Goal: Task Accomplishment & Management: Manage account settings

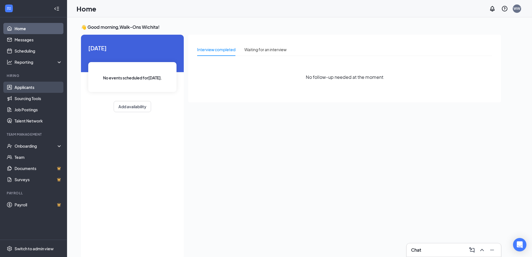
click at [33, 86] on link "Applicants" at bounding box center [39, 87] width 48 height 11
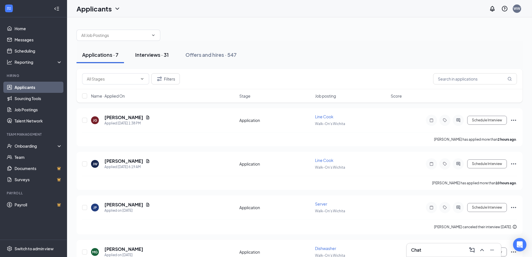
click at [163, 56] on div "Interviews · 31" at bounding box center [151, 54] width 33 height 7
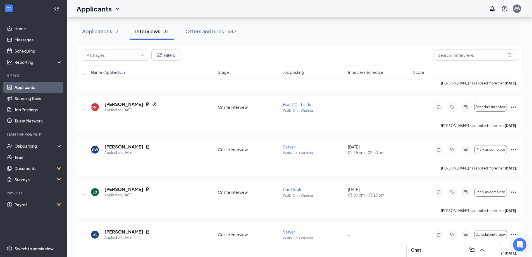
scroll to position [614, 0]
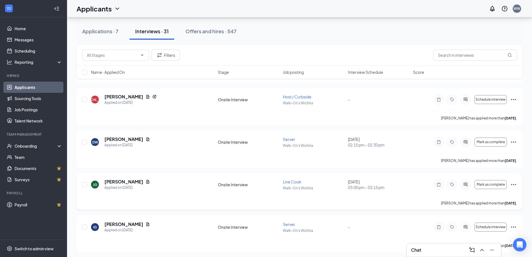
click at [513, 184] on icon "Ellipses" at bounding box center [513, 184] width 5 height 1
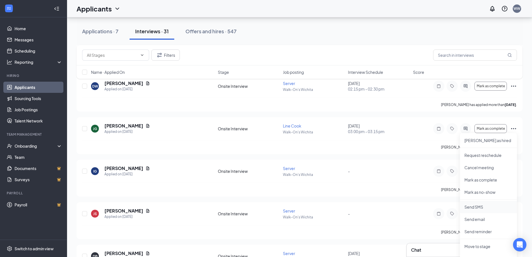
scroll to position [726, 0]
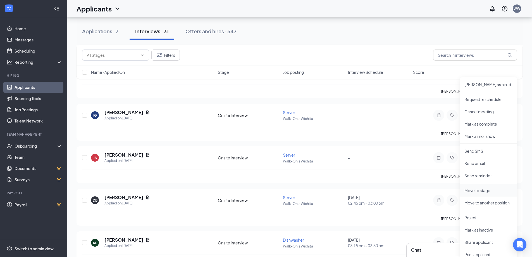
click at [488, 191] on p "Move to stage" at bounding box center [488, 190] width 48 height 6
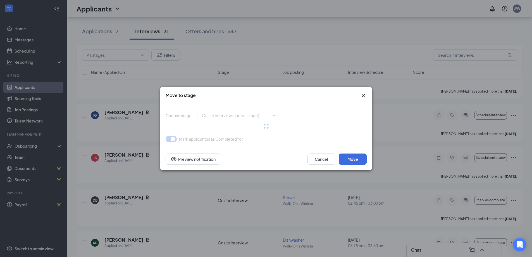
type input "Hiring Complete (final stage)"
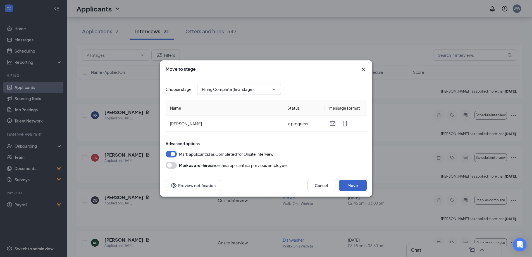
click at [361, 182] on button "Move" at bounding box center [353, 184] width 28 height 11
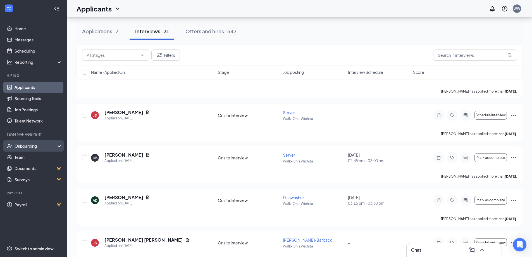
click at [33, 146] on div "Onboarding" at bounding box center [36, 146] width 43 height 6
click at [36, 146] on div "Onboarding" at bounding box center [36, 146] width 43 height 6
click at [36, 147] on div "Onboarding" at bounding box center [36, 146] width 43 height 6
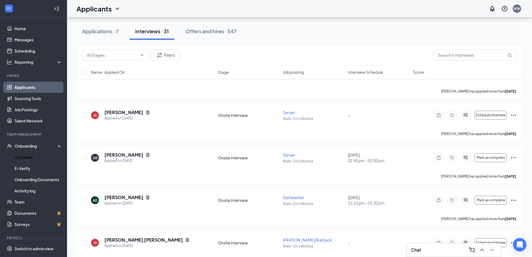
click at [26, 158] on link "Overview" at bounding box center [39, 156] width 48 height 11
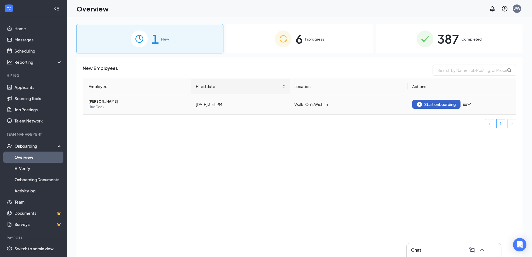
click at [453, 105] on div "Start onboarding" at bounding box center [436, 104] width 39 height 5
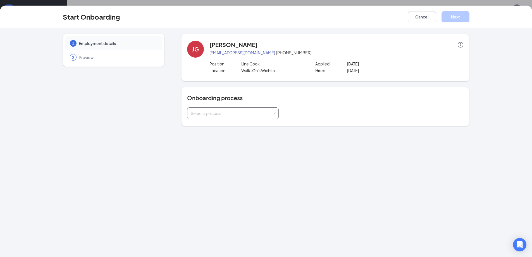
click at [238, 114] on div "Select a process" at bounding box center [232, 113] width 82 height 6
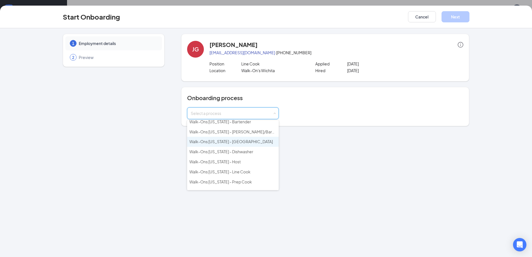
scroll to position [40, 0]
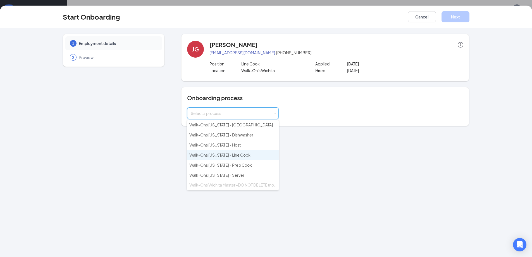
click at [245, 157] on li "Walk-Ons [US_STATE] - Line Cook" at bounding box center [233, 155] width 92 height 10
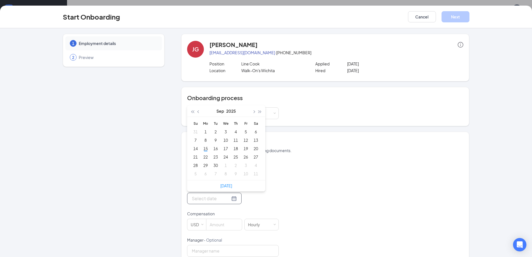
click at [220, 200] on input "Start date" at bounding box center [211, 198] width 38 height 7
type input "[DATE]"
click at [235, 148] on div "18" at bounding box center [235, 148] width 7 height 7
click at [214, 220] on input at bounding box center [223, 224] width 35 height 11
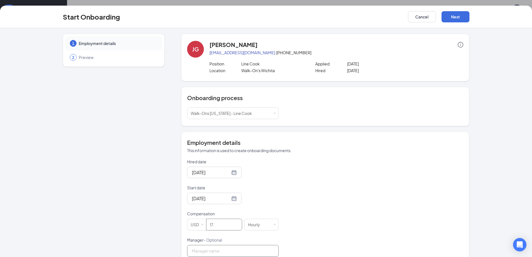
type input "17"
click at [208, 251] on input "Manager - Optional" at bounding box center [233, 251] width 92 height 12
type input "Ben"
drag, startPoint x: 349, startPoint y: 235, endPoint x: 345, endPoint y: 241, distance: 6.5
click at [349, 235] on div "Hired date [DATE] Start date [DATE] [DATE] Su Mo Tu We Th Fr Sa 31 1 2 3 4 5 6 …" at bounding box center [325, 208] width 276 height 98
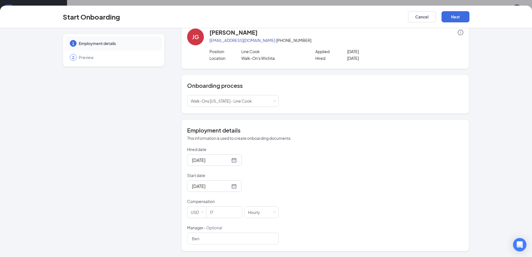
scroll to position [25, 0]
click at [457, 18] on button "Next" at bounding box center [455, 16] width 28 height 11
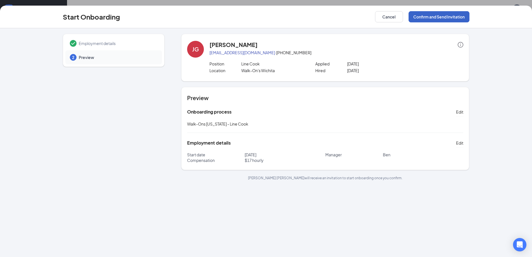
click at [451, 17] on button "Confirm and Send Invitation" at bounding box center [438, 16] width 61 height 11
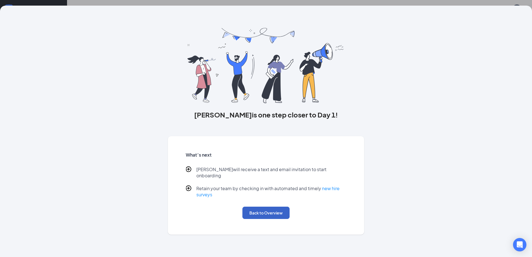
click at [255, 206] on button "Back to Overview" at bounding box center [265, 212] width 47 height 12
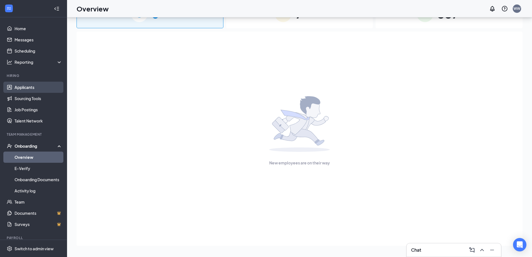
click at [17, 85] on link "Applicants" at bounding box center [39, 87] width 48 height 11
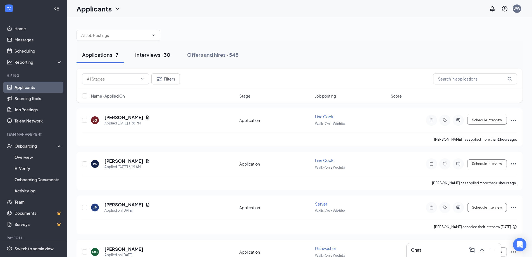
click at [160, 58] on div "Interviews · 30" at bounding box center [152, 54] width 35 height 7
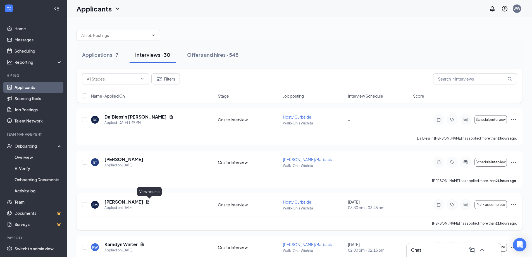
click at [145, 204] on div "[PERSON_NAME]" at bounding box center [126, 201] width 45 height 6
